Goal: Communication & Community: Answer question/provide support

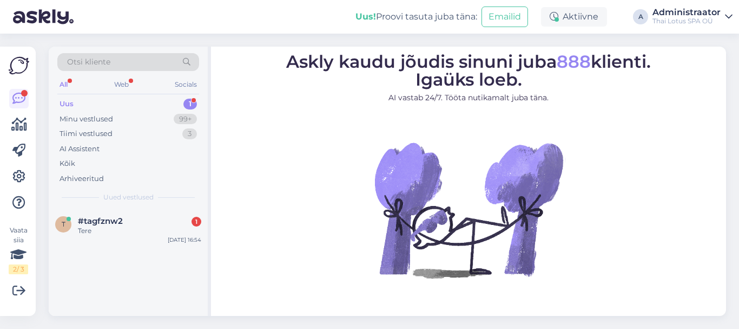
click at [121, 217] on span "#tagfznw2" at bounding box center [100, 221] width 45 height 10
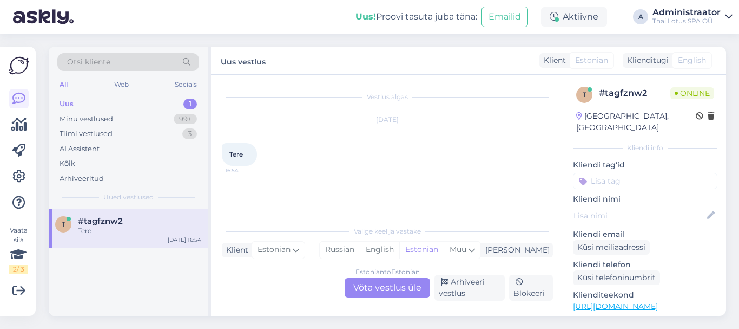
click at [378, 276] on div "Estonian to Estonian" at bounding box center [388, 272] width 64 height 10
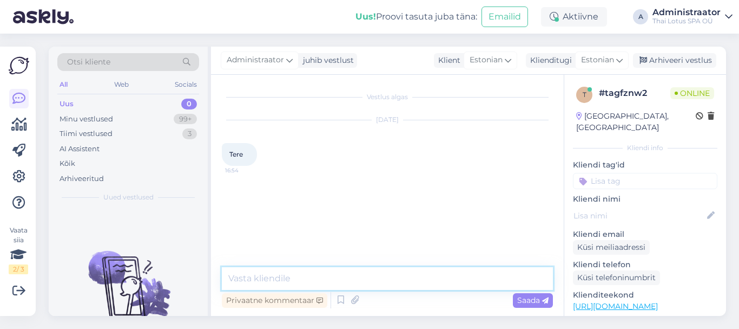
click at [311, 271] on textarea at bounding box center [387, 278] width 331 height 23
type textarea "e"
type textarea "Tere!"
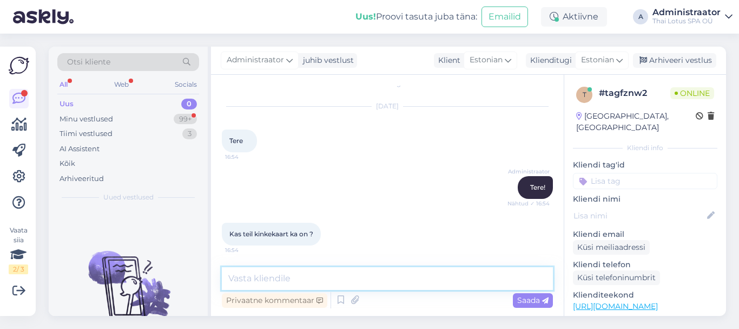
click at [254, 277] on textarea at bounding box center [387, 278] width 331 height 23
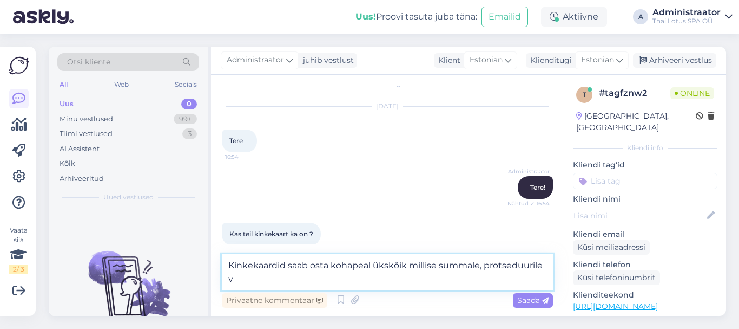
scroll to position [25, 0]
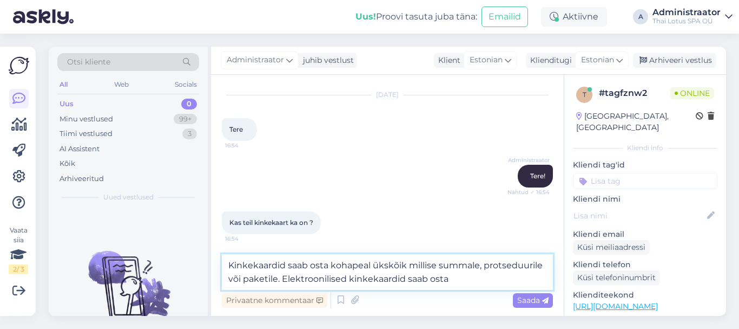
drag, startPoint x: 446, startPoint y: 279, endPoint x: 285, endPoint y: 283, distance: 161.4
click at [285, 283] on textarea "Kinkekaardid saab osta kohapeal ükskõik millise summale, protseduurile või pake…" at bounding box center [387, 272] width 331 height 36
type textarea "Kinkekaardid saab osta kohapeal ükskõik millise summale, protseduurile või pake…"
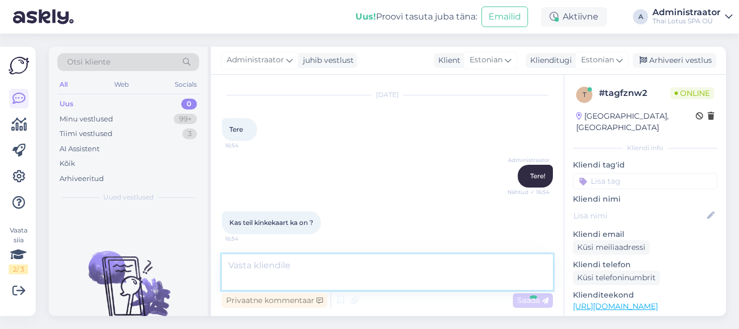
scroll to position [70, 0]
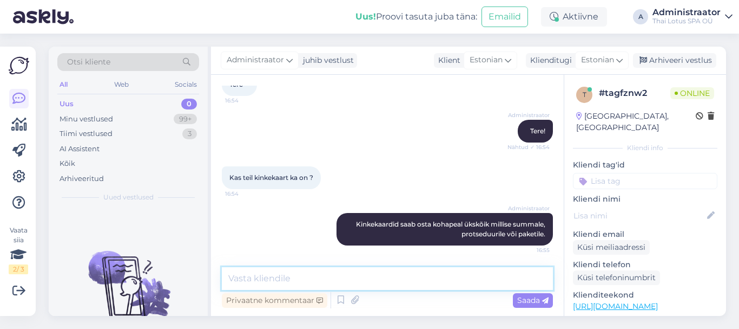
paste textarea "Nende jaoks, kes soovib saada kinkekaarti elektroonilisel [PERSON_NAME] on saad…"
type textarea "Nende jaoks, kes soovib saada kinkekaarti elektroonilisel [PERSON_NAME] on saad…"
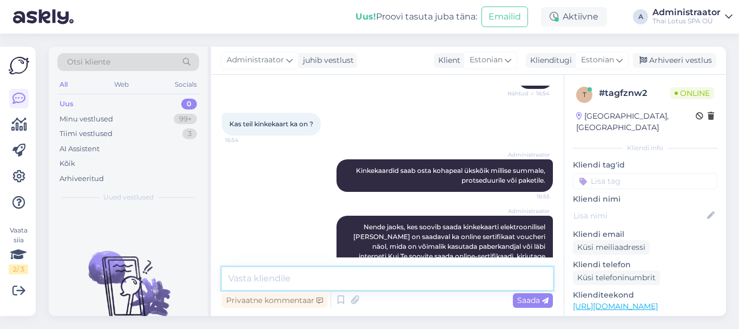
scroll to position [185, 0]
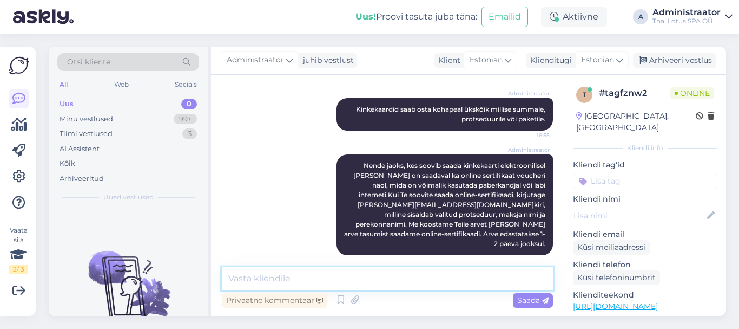
click at [273, 275] on textarea at bounding box center [387, 278] width 331 height 23
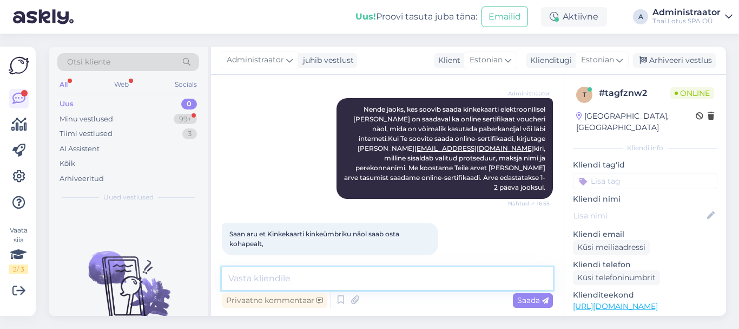
click at [300, 276] on textarea at bounding box center [387, 278] width 331 height 23
click at [312, 274] on textarea at bounding box center [387, 278] width 331 height 23
type textarea "Jah"
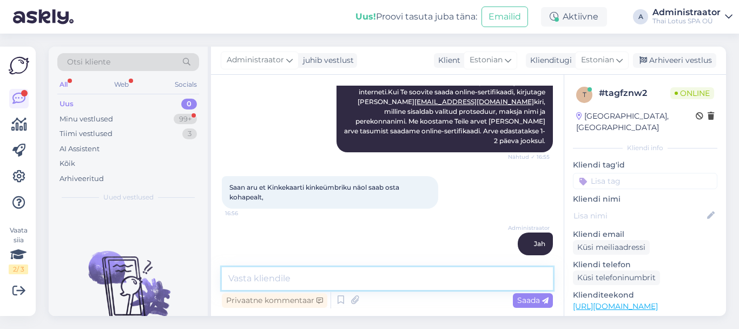
scroll to position [334, 0]
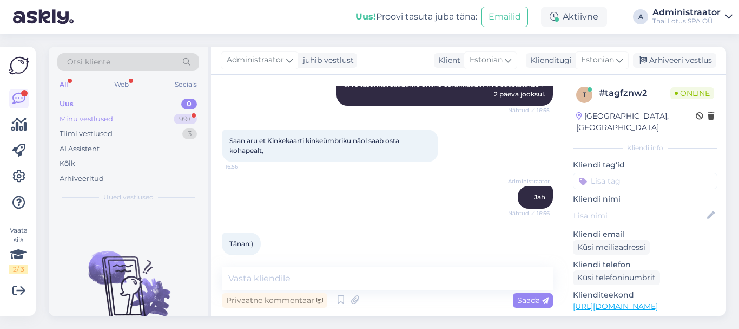
click at [96, 117] on div "Minu vestlused" at bounding box center [87, 119] width 54 height 11
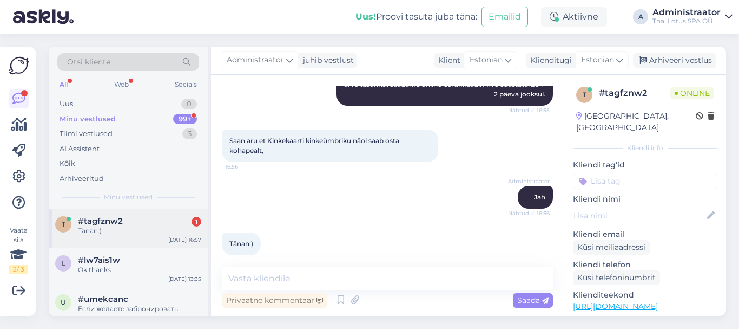
click at [129, 234] on div "Tänan:)" at bounding box center [139, 231] width 123 height 10
click at [261, 284] on textarea at bounding box center [387, 278] width 331 height 23
click at [128, 108] on div "Uus 1" at bounding box center [128, 103] width 142 height 15
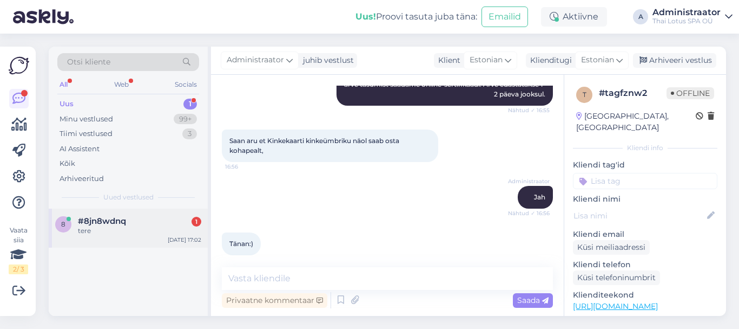
click at [146, 231] on div "tere" at bounding box center [139, 231] width 123 height 10
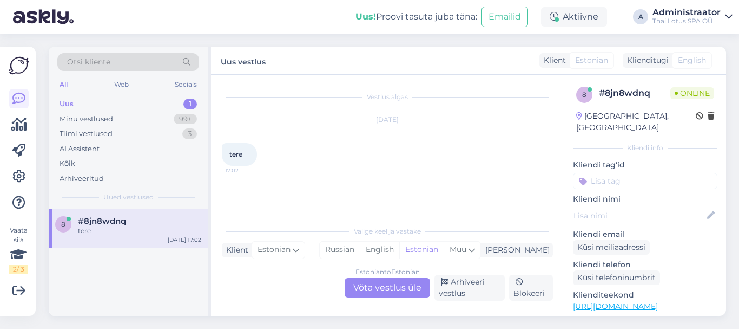
click at [369, 290] on div "Estonian to Estonian Võta vestlus üle" at bounding box center [388, 287] width 86 height 19
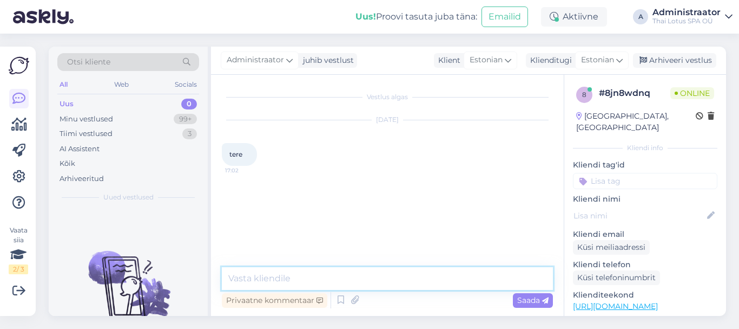
click at [296, 274] on textarea at bounding box center [387, 278] width 331 height 23
type textarea "Tere"
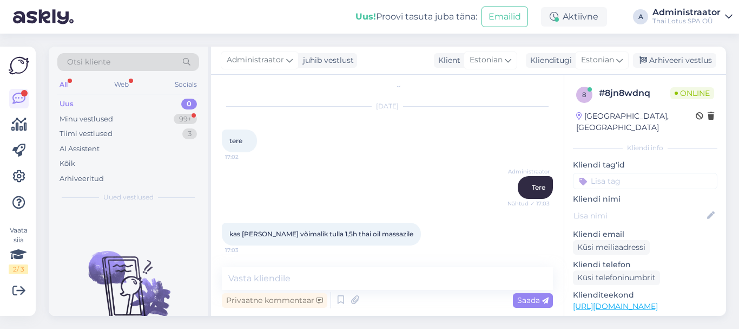
click at [91, 102] on div "Uus 0" at bounding box center [128, 103] width 142 height 15
click at [95, 116] on div "Minu vestlused" at bounding box center [87, 119] width 54 height 11
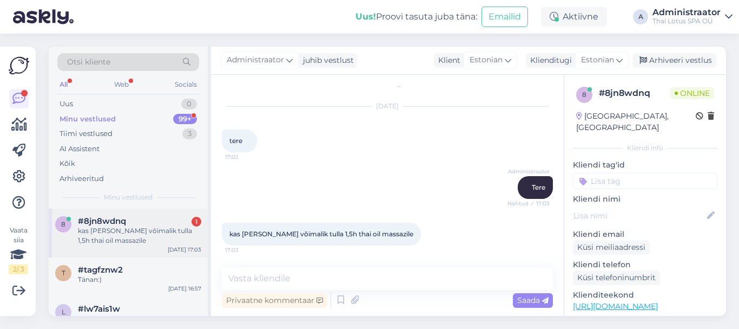
click at [153, 227] on div "kas [PERSON_NAME] võimalik tulla 1,5h thai oil massazile" at bounding box center [139, 235] width 123 height 19
click at [302, 272] on textarea at bounding box center [387, 278] width 331 height 23
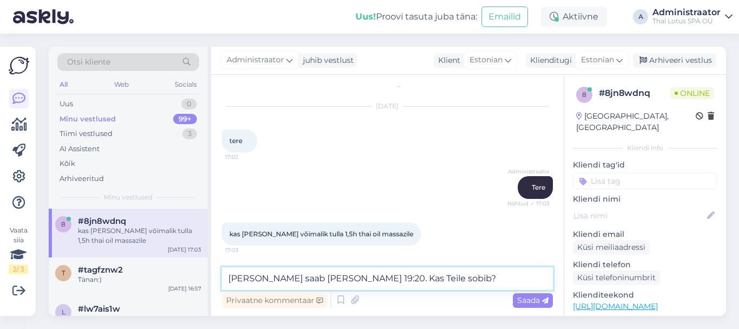
type textarea "[PERSON_NAME] saab [PERSON_NAME] 19:20. Kas Teile sobib?"
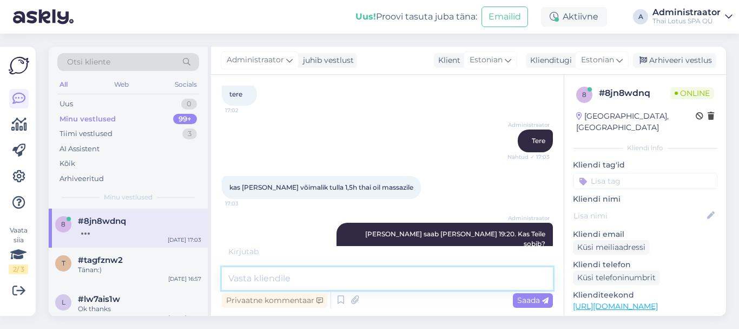
scroll to position [107, 0]
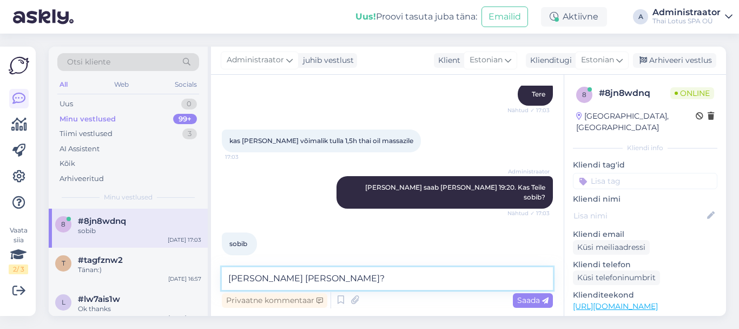
type textarea "[PERSON_NAME] [PERSON_NAME]?"
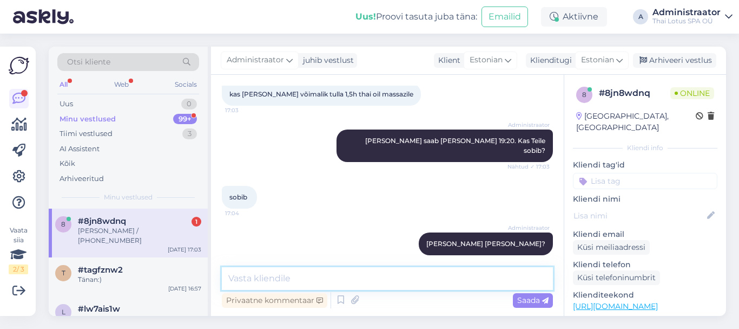
scroll to position [200, 0]
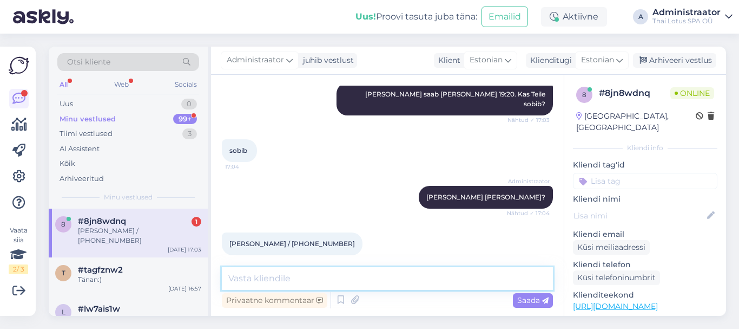
type textarea "H"
type textarea "Tänan. Kohtumiseni [PERSON_NAME] 19:20!"
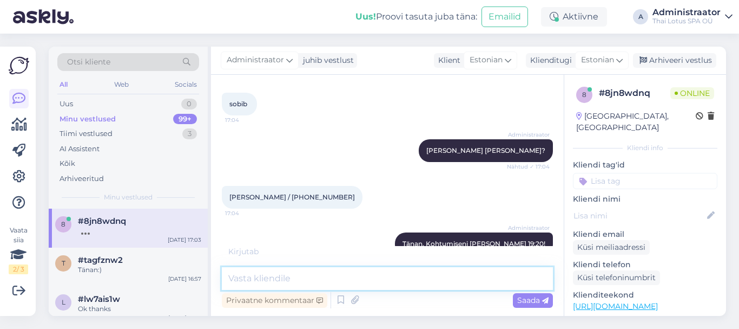
click at [296, 277] on textarea at bounding box center [387, 278] width 331 height 23
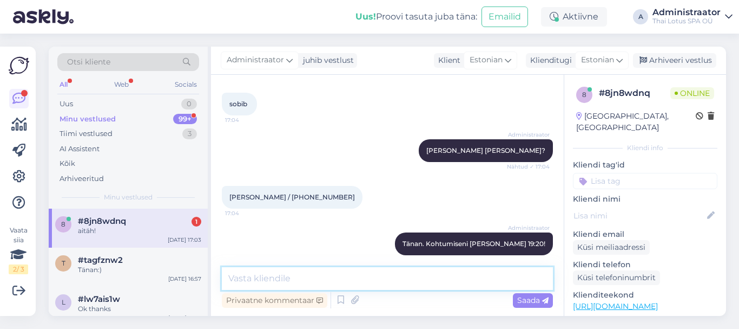
scroll to position [293, 0]
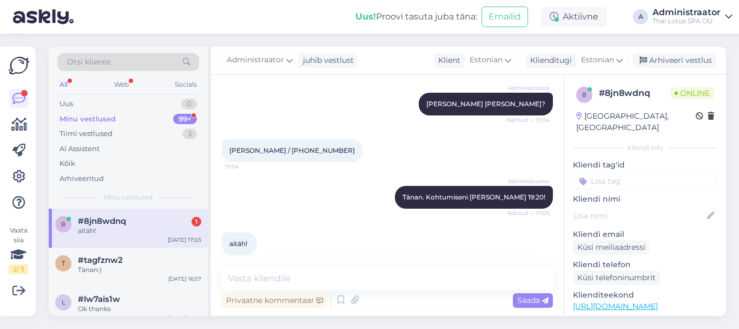
click at [95, 247] on div "8 #8jn8wdnq 1 aitäh! [DATE] 17:03" at bounding box center [128, 227] width 159 height 39
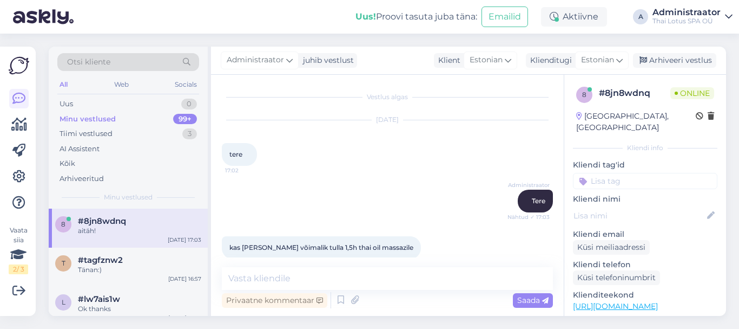
click at [114, 218] on span "#8jn8wdnq" at bounding box center [102, 221] width 48 height 10
click at [306, 283] on textarea at bounding box center [387, 278] width 331 height 23
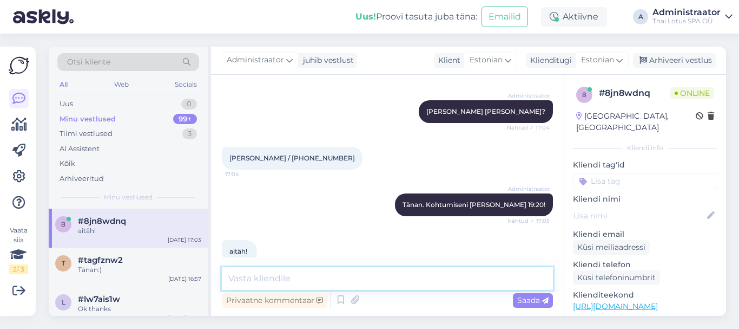
scroll to position [293, 0]
